Goal: Information Seeking & Learning: Learn about a topic

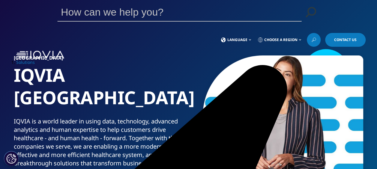
click at [35, 59] on link "Solutions" at bounding box center [25, 62] width 19 height 6
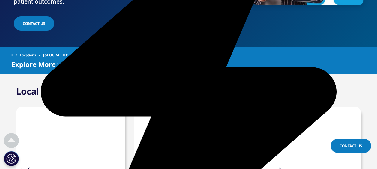
scroll to position [180, 0]
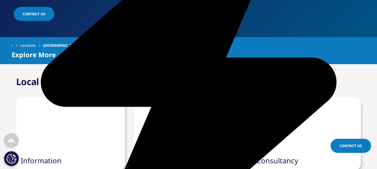
click at [310, 111] on div at bounding box center [306, 124] width 109 height 55
